Goal: Task Accomplishment & Management: Use online tool/utility

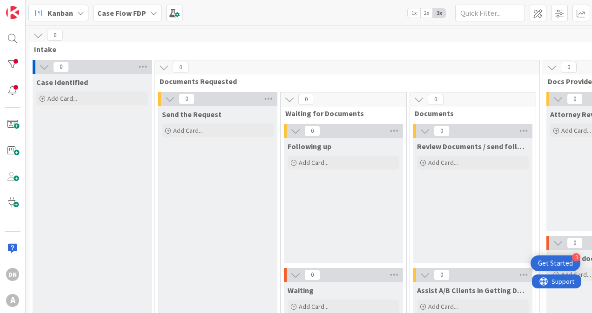
click at [565, 260] on div "Get Started" at bounding box center [555, 263] width 35 height 9
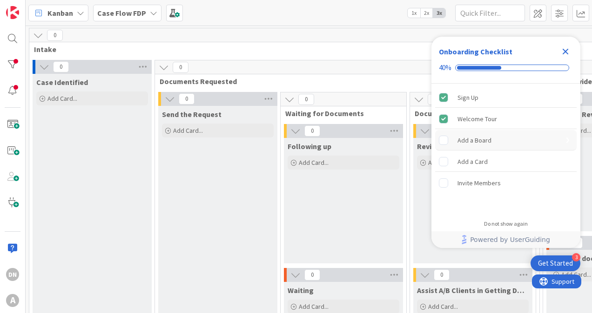
click at [469, 144] on div "Add a Board" at bounding box center [474, 140] width 34 height 11
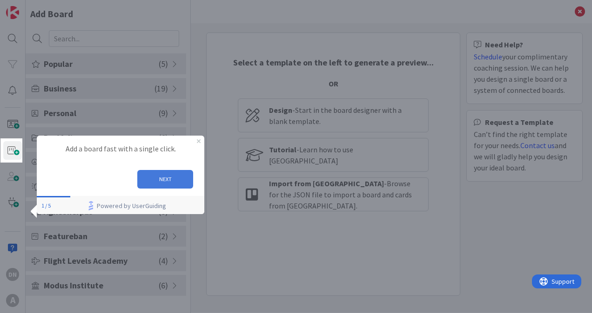
click at [169, 176] on button "NEXT" at bounding box center [165, 179] width 56 height 19
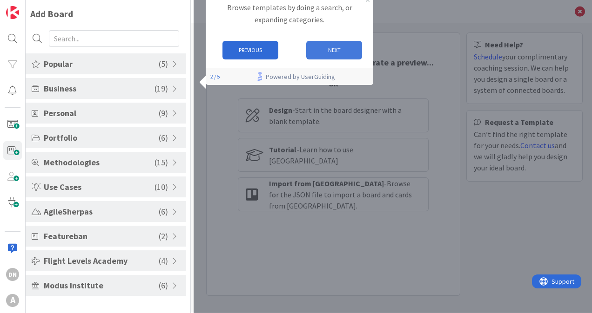
click at [332, 49] on button "NEXT" at bounding box center [334, 50] width 56 height 19
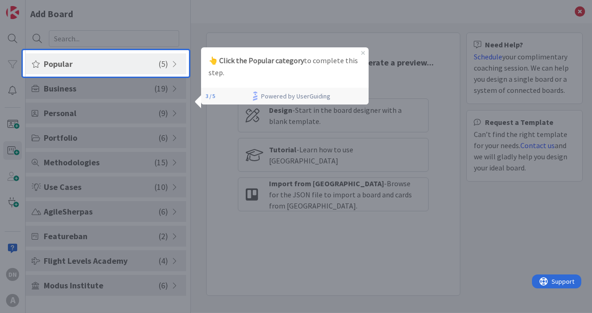
click at [100, 59] on span "Popular" at bounding box center [101, 64] width 115 height 13
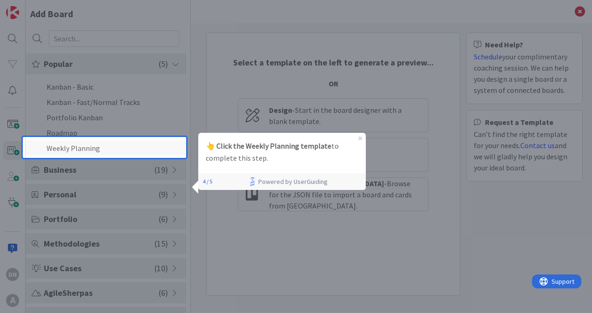
click at [83, 152] on li "Weekly Planning" at bounding box center [106, 147] width 160 height 15
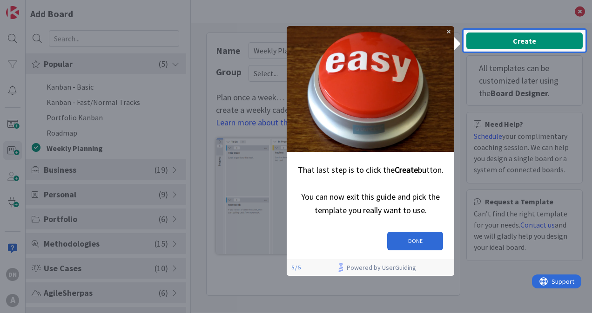
click at [547, 52] on div at bounding box center [524, 183] width 122 height 262
click at [540, 40] on div "Create All templates can be customized later using the Board Designer. Need Hel…" at bounding box center [524, 150] width 116 height 235
click at [430, 233] on button "DONE" at bounding box center [415, 241] width 56 height 19
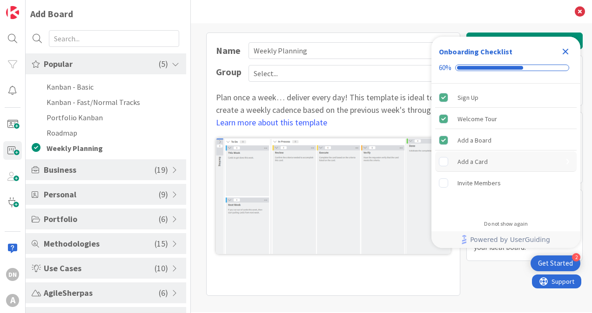
click at [495, 157] on div "Add a Card" at bounding box center [505, 162] width 141 height 20
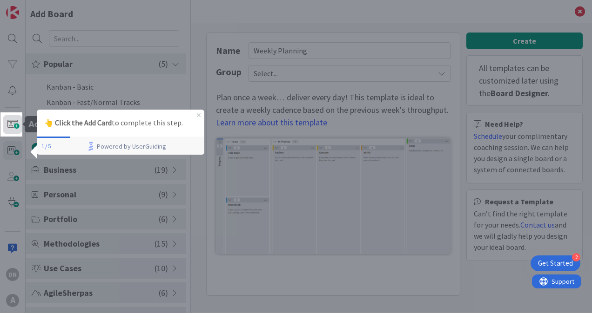
click at [14, 126] on span at bounding box center [12, 124] width 19 height 19
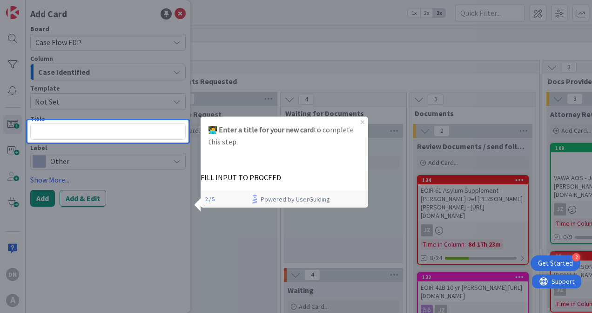
click at [133, 132] on textarea at bounding box center [107, 131] width 155 height 17
type textarea "x"
type textarea "A"
type textarea "x"
type textarea "Ar"
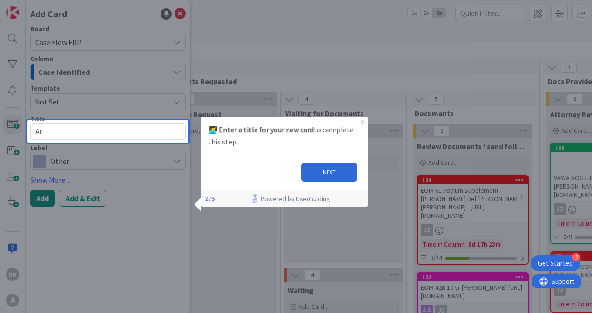
type textarea "x"
type textarea "[PERSON_NAME]"
type textarea "x"
type textarea "Aria"
type textarea "x"
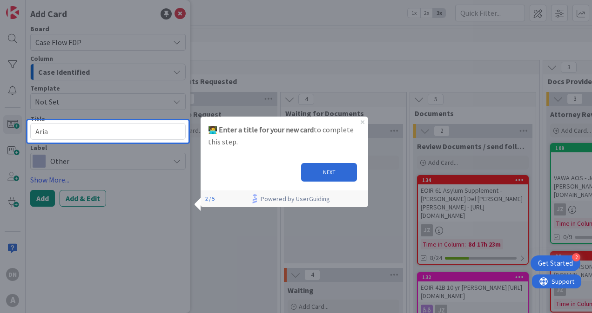
type textarea "[DEMOGRAPHIC_DATA]"
type textarea "x"
type textarea "[PERSON_NAME]"
type textarea "x"
type textarea "Arianne"
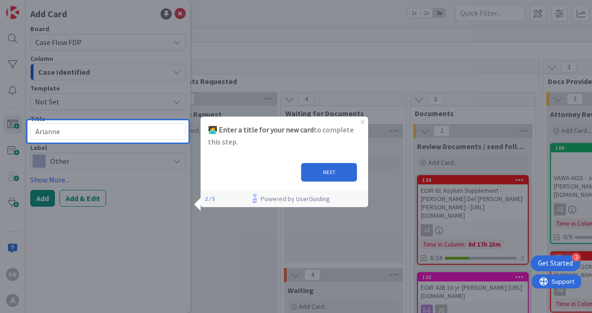
type textarea "x"
type textarea "Arianned"
type textarea "x"
type textarea "Arianned"
type textarea "x"
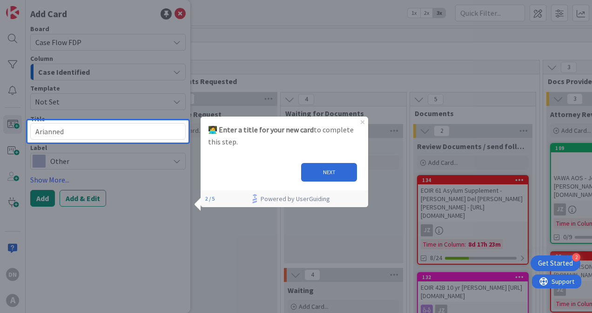
type textarea "Arianned D"
type textarea "x"
type textarea "Arianned De"
type textarea "x"
type textarea "Arianned De"
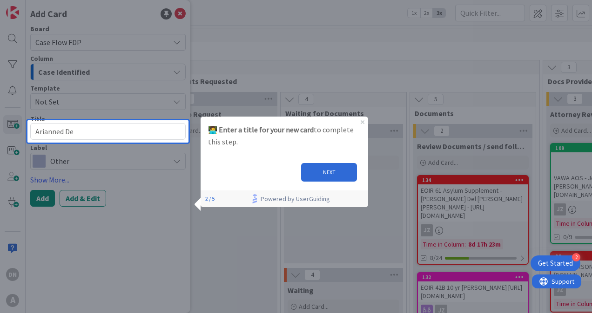
type textarea "x"
type textarea "Arianned De L"
type textarea "x"
type textarea "Arianned De La"
type textarea "x"
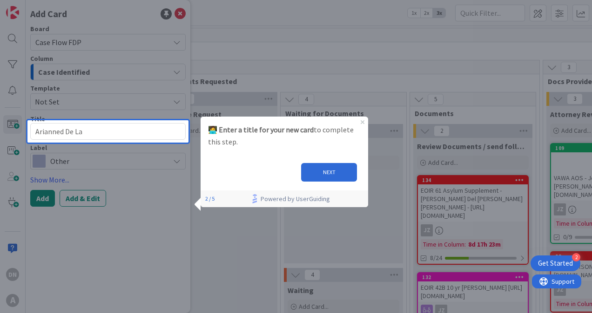
type textarea "Arianned De La"
type textarea "x"
type textarea "Arianned De La C"
type textarea "x"
type textarea "Arianned De La Ca"
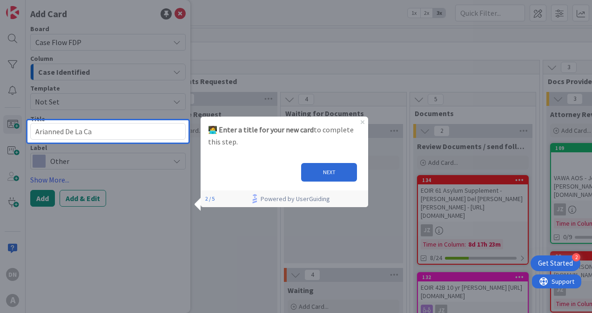
type textarea "x"
type textarea "Arianned De La Car"
type textarea "x"
type textarea "Arianned De La Carid"
type textarea "x"
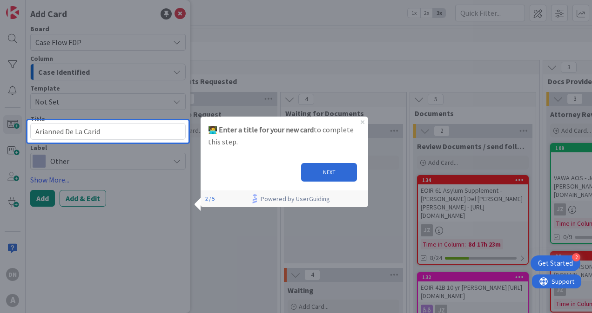
type textarea "Arianned De [PERSON_NAME]"
type textarea "x"
type textarea "Arianned De La [PERSON_NAME]"
type textarea "x"
type textarea "Arianned De La [PERSON_NAME]"
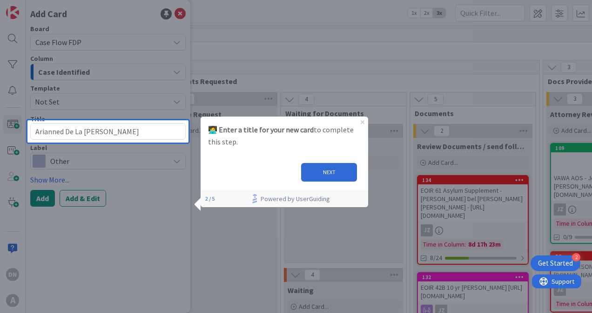
type textarea "x"
type textarea "Arianned De La [PERSON_NAME] P"
type textarea "x"
type textarea "Arianned De La Caridad Pe"
type textarea "x"
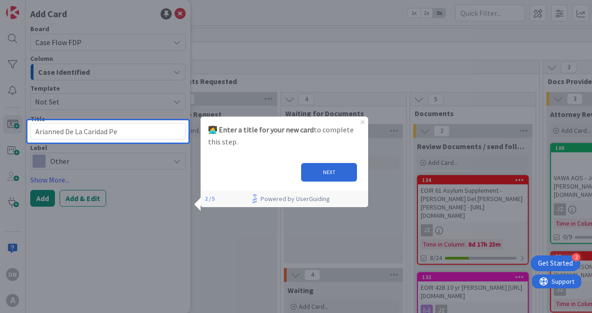
type textarea "Arianned De La [PERSON_NAME] Per"
type textarea "x"
type textarea "Arianned De La [PERSON_NAME]"
type textarea "x"
type textarea "Arianned De La [PERSON_NAME]"
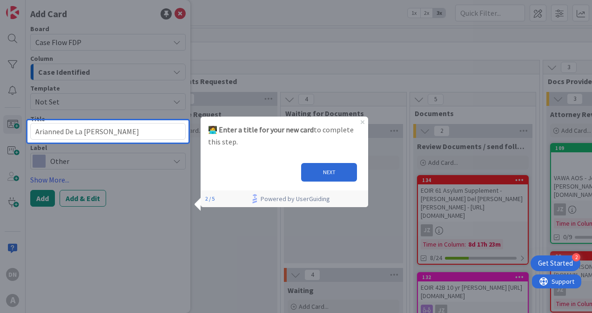
type textarea "x"
type textarea "Arianned De La [PERSON_NAME]"
type textarea "x"
type textarea "Arianned De La [PERSON_NAME] D"
type textarea "x"
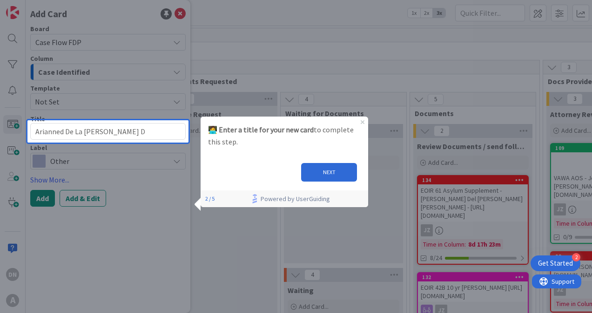
type textarea "Arianned De La [PERSON_NAME] Da"
type textarea "x"
type textarea "Arianned De La [PERSON_NAME] Dac"
type textarea "x"
type textarea "Arianned De La [PERSON_NAME] Daco"
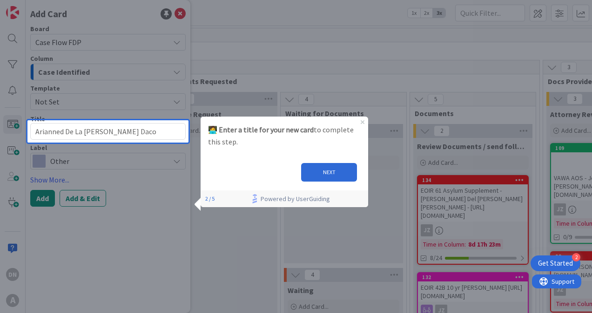
type textarea "x"
type textarea "Arianned De La [PERSON_NAME] Dacos"
type textarea "x"
type textarea "Arianned De La [PERSON_NAME] Dacost"
type textarea "x"
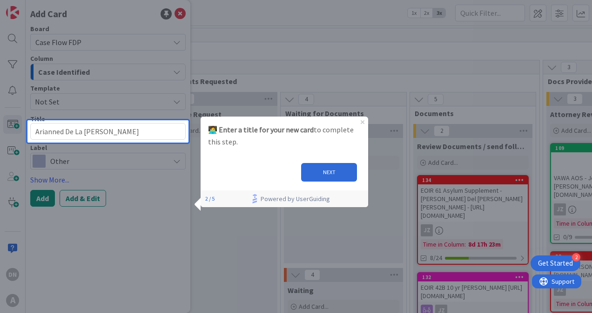
type textarea "Arianned De La [PERSON_NAME]"
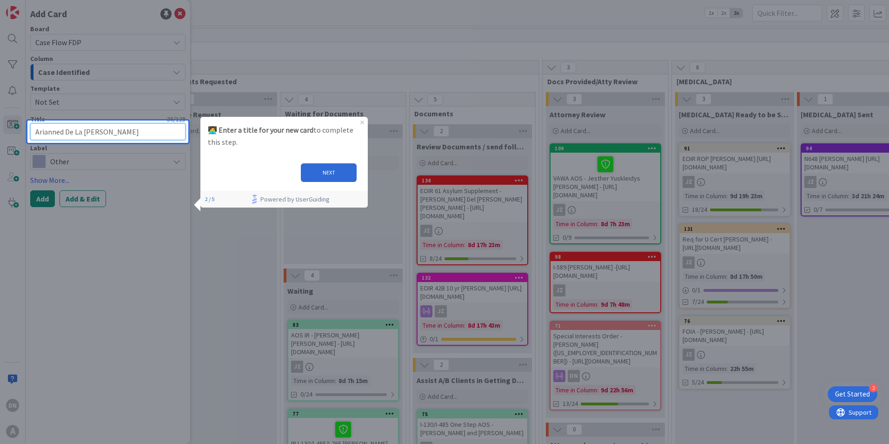
drag, startPoint x: 160, startPoint y: 131, endPoint x: 0, endPoint y: 127, distance: 160.5
click at [0, 127] on html "2 Get Started DN A Add Card Board Case Flow FDP Column Case Identified Template…" at bounding box center [444, 222] width 889 height 444
paste textarea "la [PERSON_NAME] ([US_EMPLOYER_IDENTIFICATION_NUMBER])"
type textarea "x"
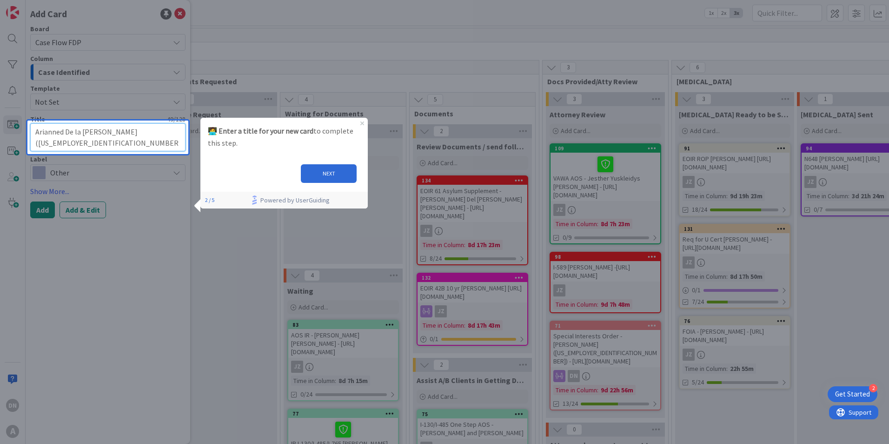
type textarea "Arianned De la [PERSON_NAME] ([US_EMPLOYER_IDENTIFICATION_NUMBER])"
click at [117, 143] on textarea "Arianned De la [PERSON_NAME] ([US_EMPLOYER_IDENTIFICATION_NUMBER])" at bounding box center [107, 137] width 155 height 28
type textarea "x"
type textarea "Arianned De la [PERSON_NAME] ([US_EMPLOYER_IDENTIFICATION_NUMBER])"
paste textarea "[URL][DOMAIN_NAME]"
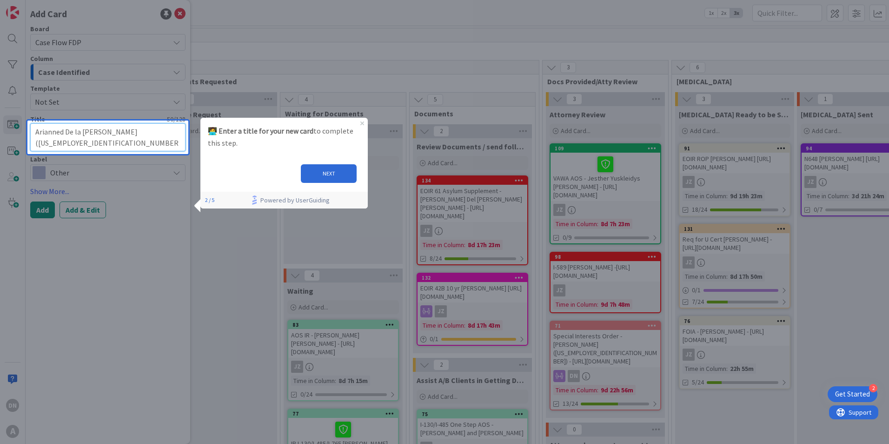
type textarea "x"
type textarea "Arianned De la [PERSON_NAME] ([US_EMPLOYER_IDENTIFICATION_NUMBER]) [URL][DOMAIN…"
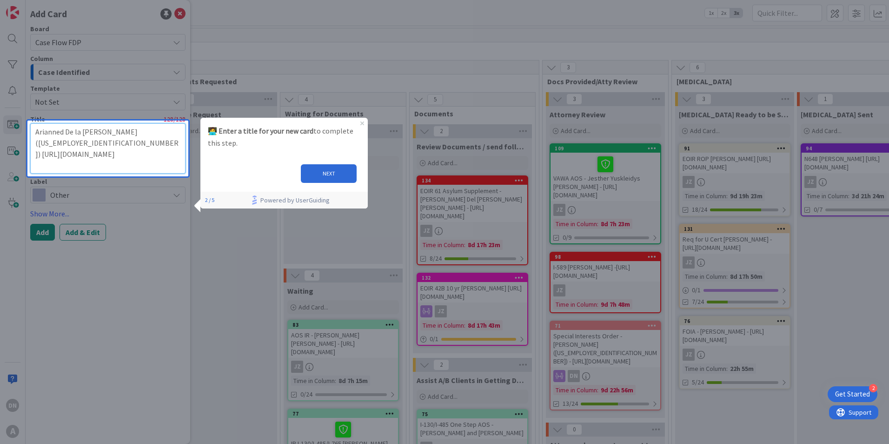
click at [33, 153] on textarea "Arianned De la [PERSON_NAME] ([US_EMPLOYER_IDENTIFICATION_NUMBER]) [URL][DOMAIN…" at bounding box center [107, 148] width 155 height 50
type textarea "x"
type textarea "Arianned De la [PERSON_NAME] ([US_EMPLOYER_IDENTIFICATION_NUMBER])[URL][DOMAIN_…"
type textarea "x"
type textarea "Arianned De la [PERSON_NAME] ([US_EMPLOYER_IDENTIFICATION_NUMBER]) [URL][DOMAIN…"
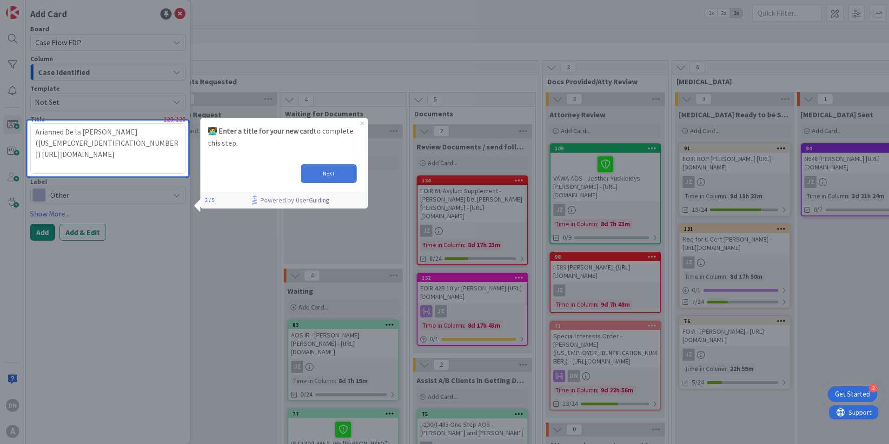
click at [328, 176] on button "NEXT" at bounding box center [329, 173] width 56 height 19
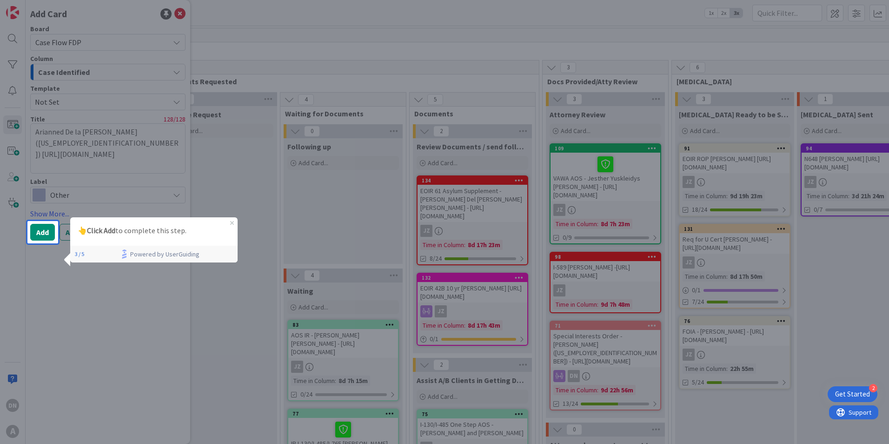
click at [235, 219] on div "👆 Click Add to complete this step." at bounding box center [153, 230] width 167 height 27
click at [103, 186] on div at bounding box center [473, 222] width 831 height 444
click at [232, 221] on icon "Close Preview" at bounding box center [232, 223] width 4 height 4
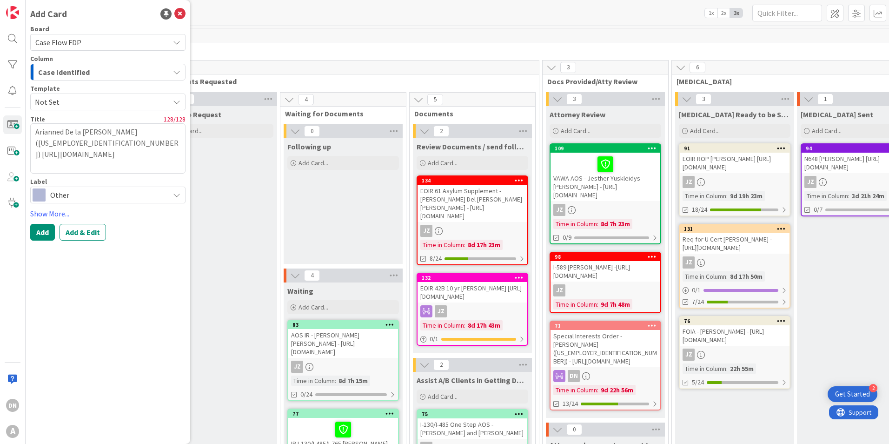
click at [110, 185] on div "Label Other" at bounding box center [107, 190] width 155 height 25
click at [120, 194] on span "Other" at bounding box center [107, 194] width 114 height 13
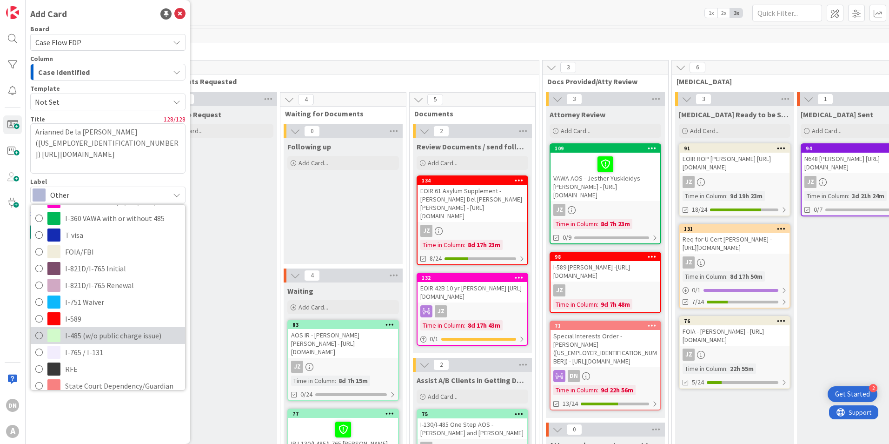
scroll to position [334, 0]
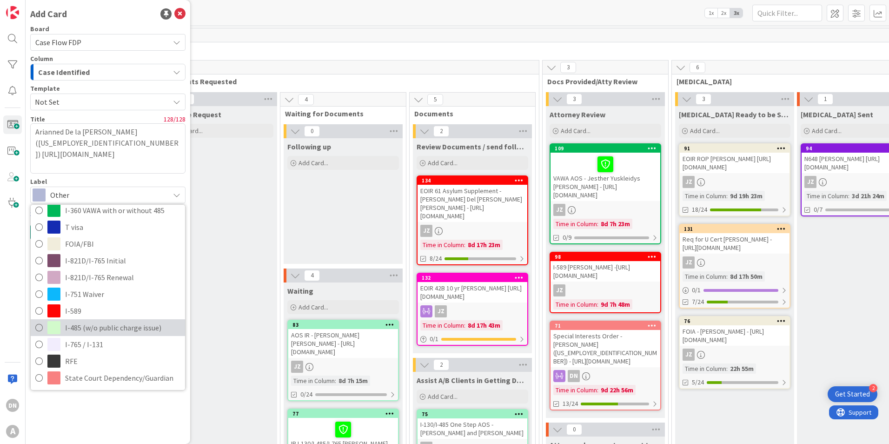
click at [93, 313] on span "I-485 (w/o public charge issue)" at bounding box center [122, 327] width 115 height 14
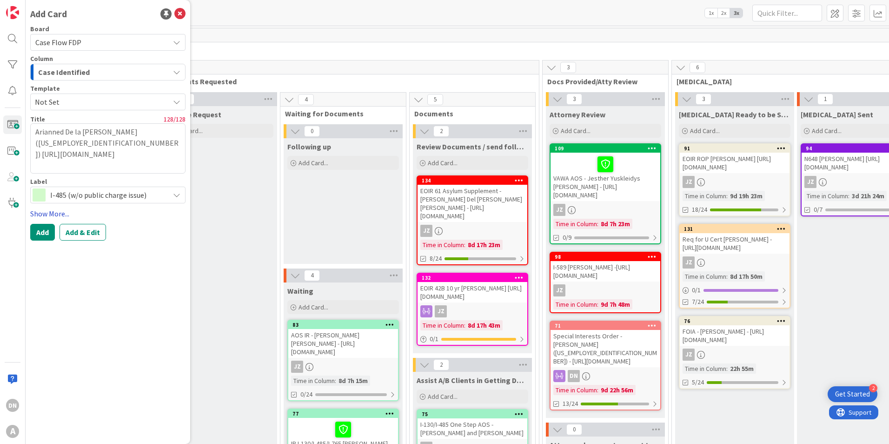
click at [53, 214] on link "Show More..." at bounding box center [107, 213] width 155 height 11
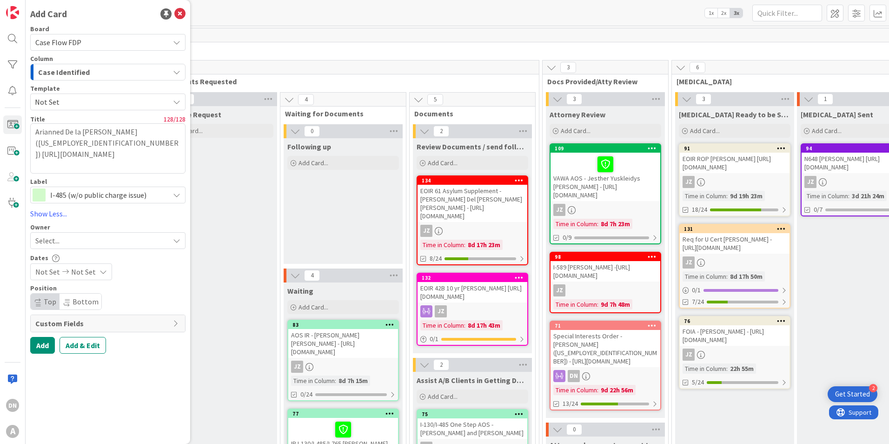
click at [68, 239] on div "Select..." at bounding box center [102, 240] width 134 height 11
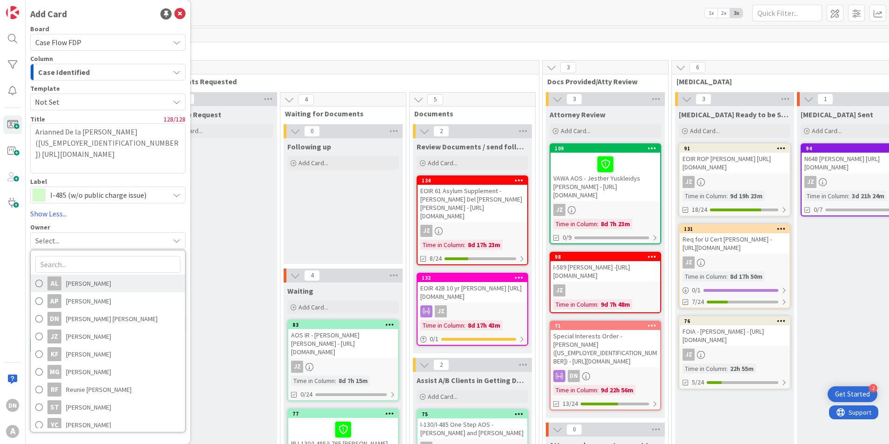
click at [100, 278] on span "[PERSON_NAME]" at bounding box center [88, 283] width 45 height 14
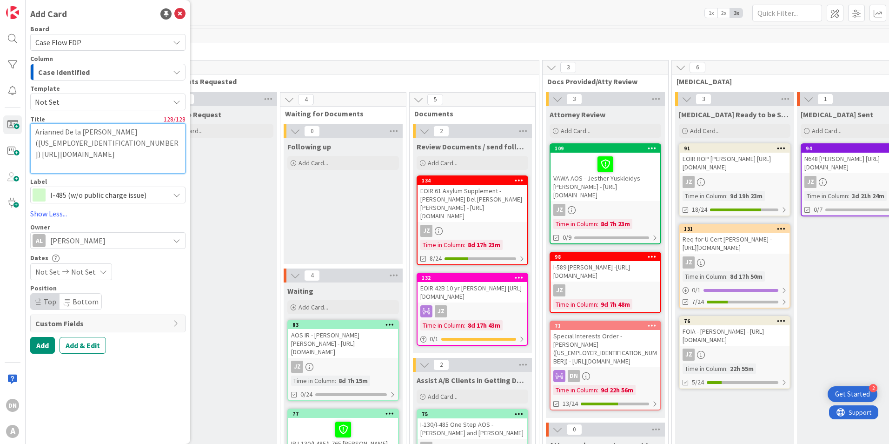
click at [36, 151] on textarea "Arianned De la [PERSON_NAME] ([US_EMPLOYER_IDENTIFICATION_NUMBER]) [URL][DOMAIN…" at bounding box center [107, 148] width 155 height 50
type textarea "x"
type textarea "Arianned De la [PERSON_NAME] ([US_EMPLOYER_IDENTIFICATION_NUMBER])[URL][DOMAIN_…"
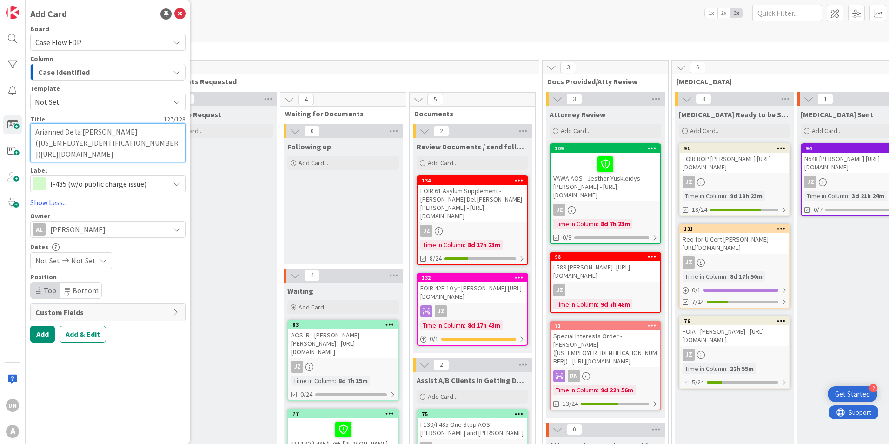
type textarea "x"
type textarea "Arianned De la [PERSON_NAME] ([US_EMPLOYER_IDENTIFICATION_NUMBER]) [URL][DOMAIN…"
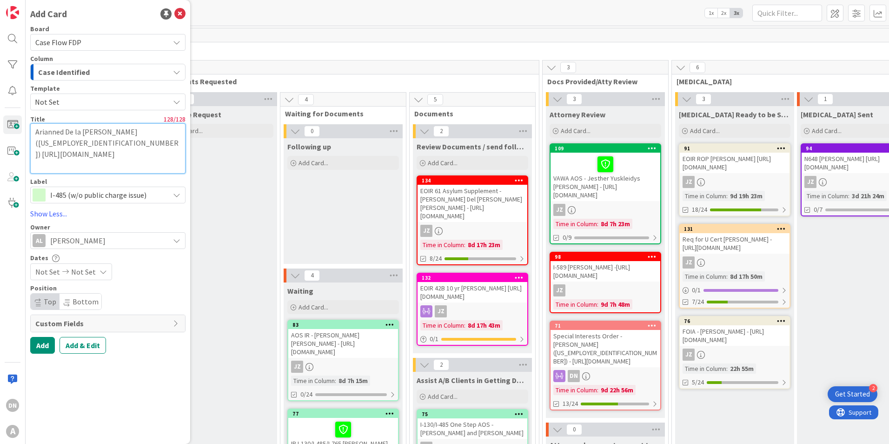
type textarea "x"
type textarea "Arianned De la [PERSON_NAME] ([US_EMPLOYER_IDENTIFICATION_NUMBER])[URL][DOMAIN_…"
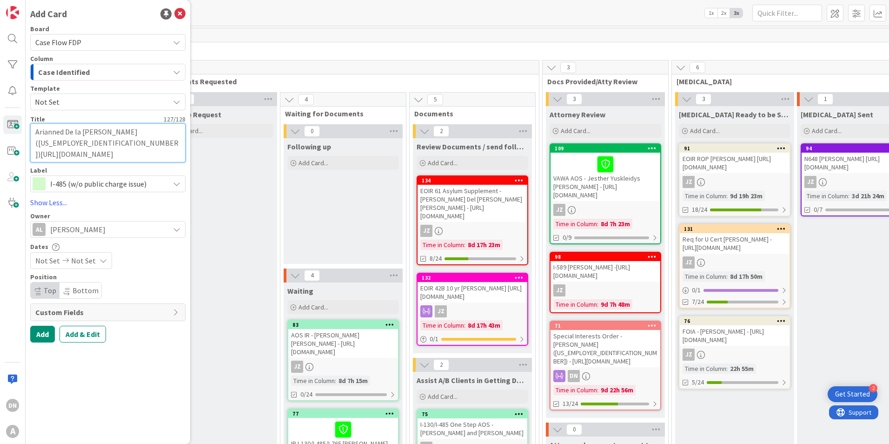
type textarea "x"
type textarea "Arianned De la [PERSON_NAME] ([US_EMPLOYER_IDENTIFICATION_NUMBER]) [URL][DOMAIN…"
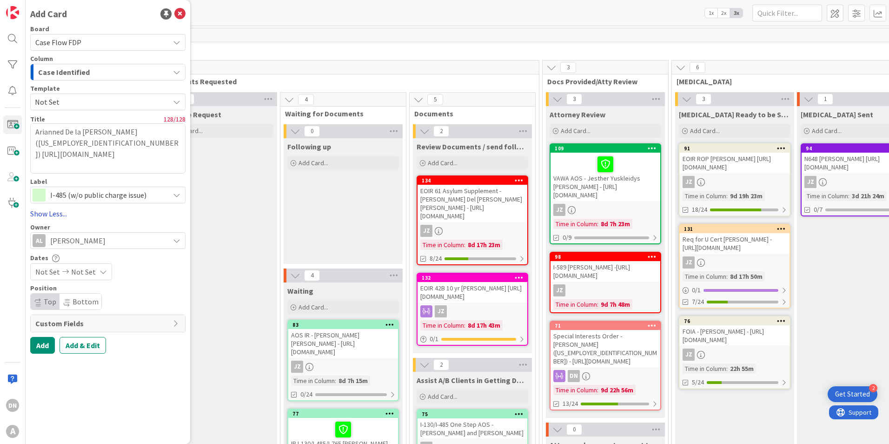
click at [53, 213] on link "Show Less..." at bounding box center [107, 213] width 155 height 11
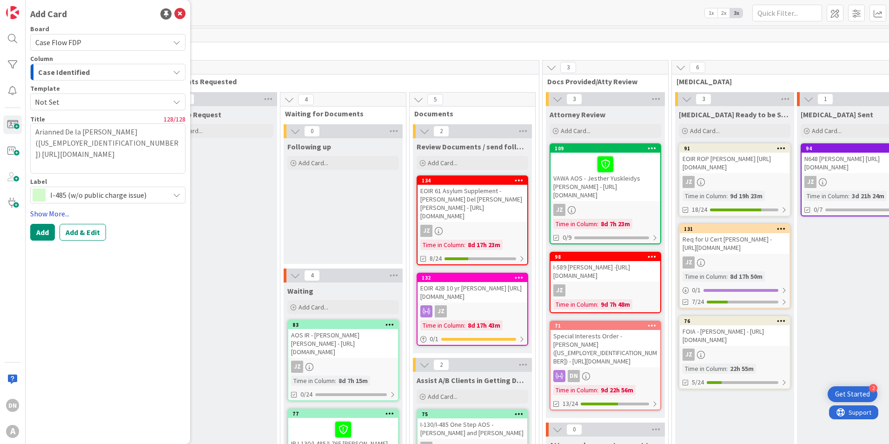
click at [53, 213] on link "Show More..." at bounding box center [107, 213] width 155 height 11
type textarea "x"
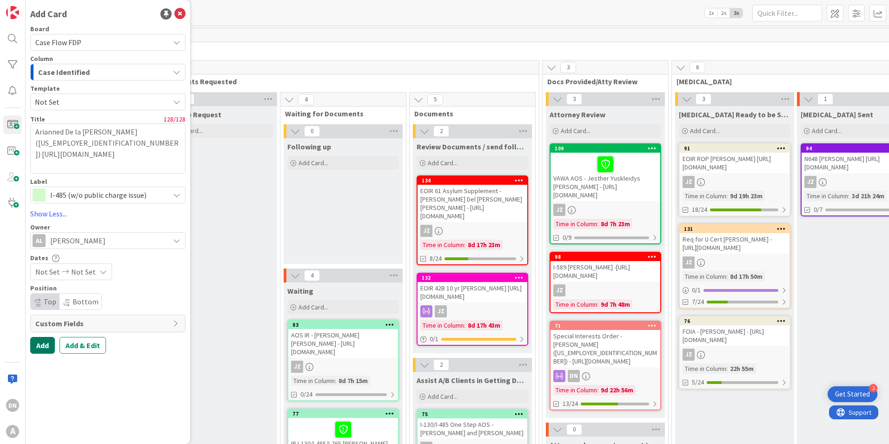
click at [41, 313] on button "Add" at bounding box center [42, 345] width 25 height 17
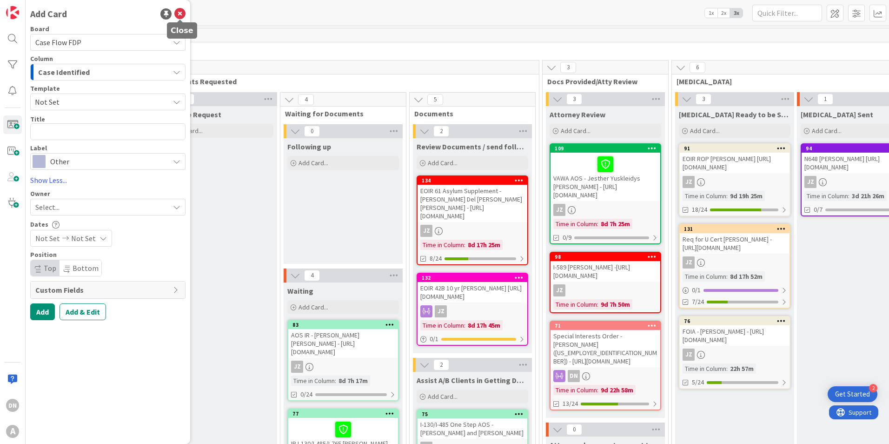
click at [181, 16] on icon at bounding box center [179, 13] width 11 height 11
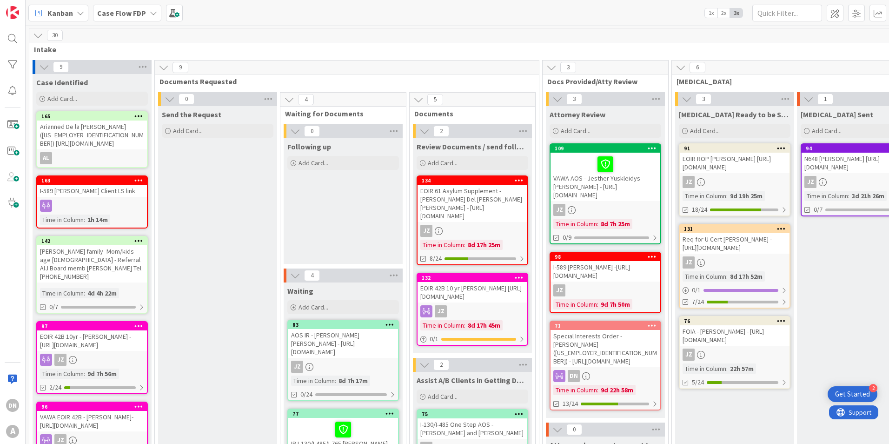
click at [137, 115] on icon at bounding box center [138, 116] width 9 height 7
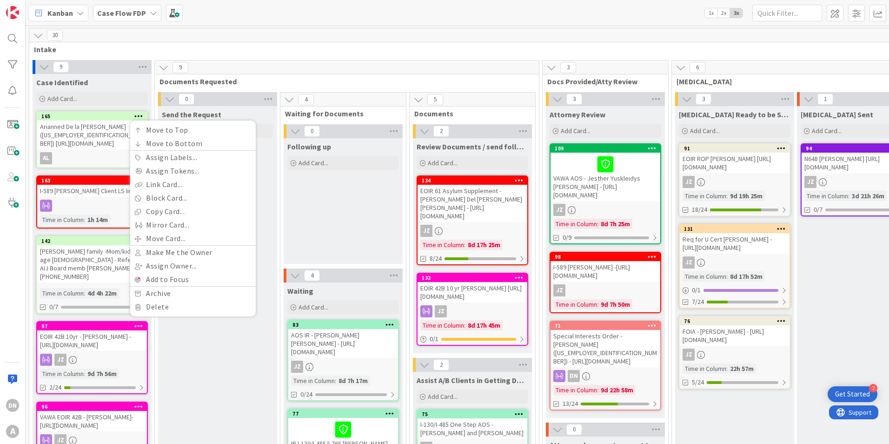
click at [95, 123] on div "Arianned De la [PERSON_NAME] ([US_EMPLOYER_IDENTIFICATION_NUMBER]) [URL][DOMAIN…" at bounding box center [92, 134] width 110 height 29
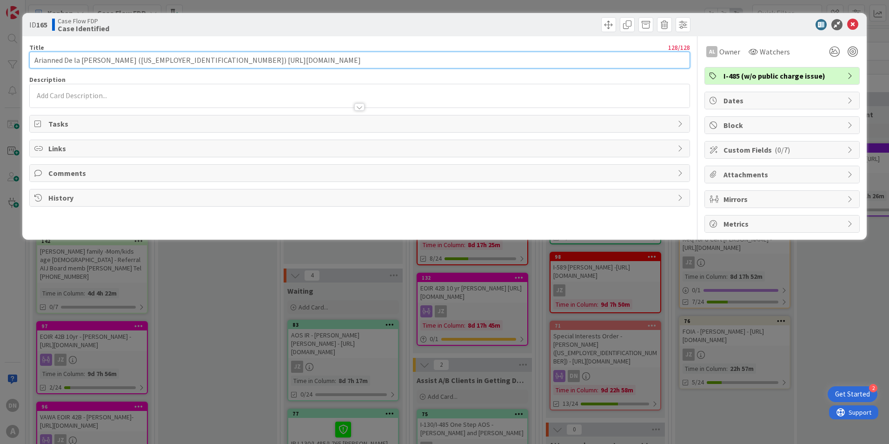
click at [75, 60] on input "Arianned De la [PERSON_NAME] ([US_EMPLOYER_IDENTIFICATION_NUMBER]) [URL][DOMAIN…" at bounding box center [359, 60] width 661 height 17
type input "Arianned De La [PERSON_NAME] ([US_EMPLOYER_IDENTIFICATION_NUMBER]) [URL][DOMAIN…"
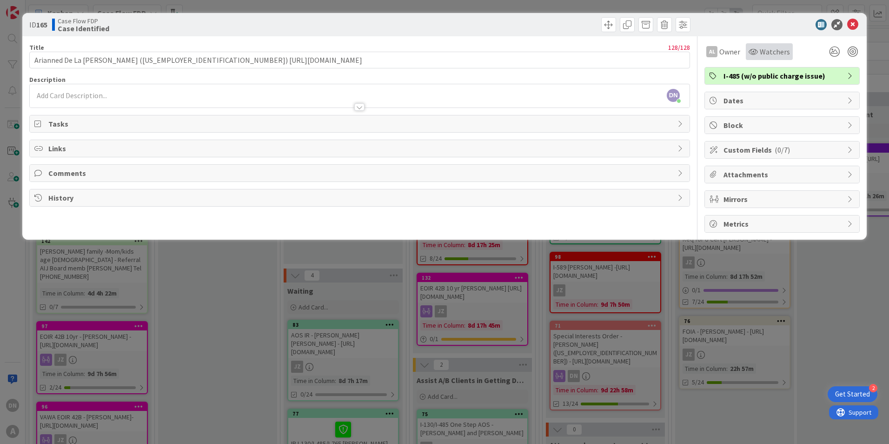
click at [591, 52] on span "Watchers" at bounding box center [775, 51] width 30 height 11
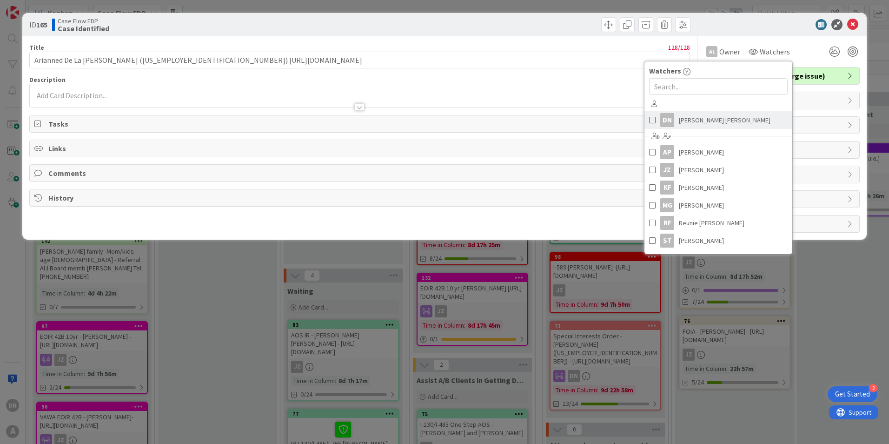
click at [591, 120] on span at bounding box center [652, 120] width 7 height 14
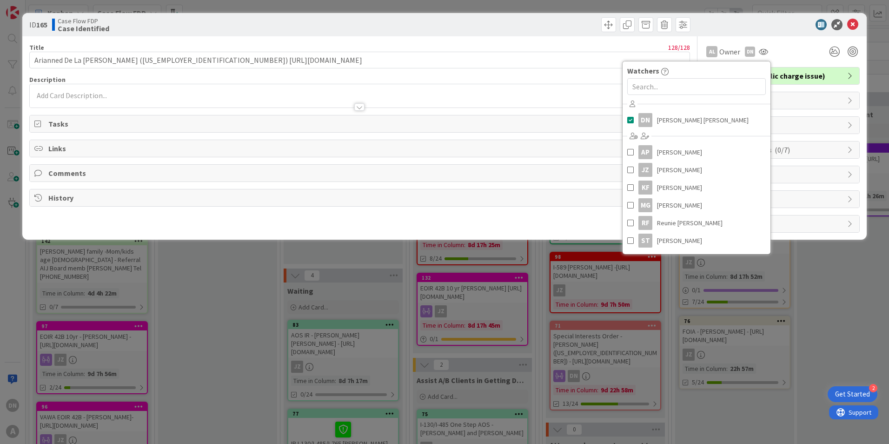
click at [591, 39] on div "AL Owner DN Watchers DN [PERSON_NAME] [PERSON_NAME] [PERSON_NAME] JZ [PERSON_NA…" at bounding box center [782, 48] width 155 height 24
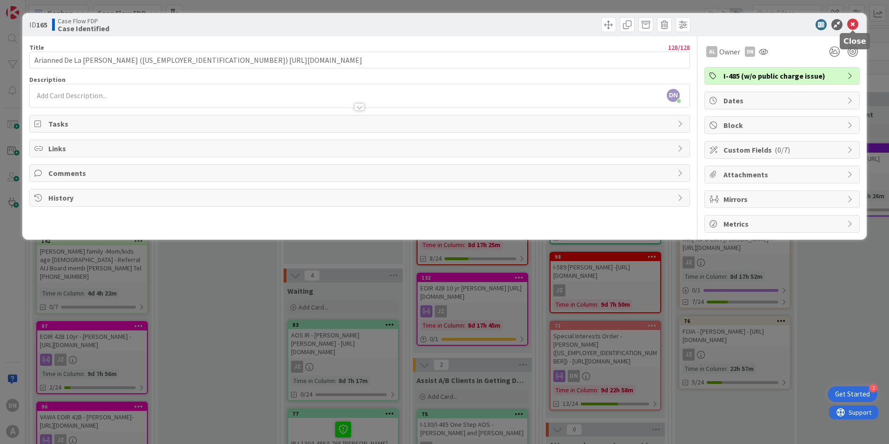
click at [591, 23] on icon at bounding box center [852, 24] width 11 height 11
